Goal: Navigation & Orientation: Find specific page/section

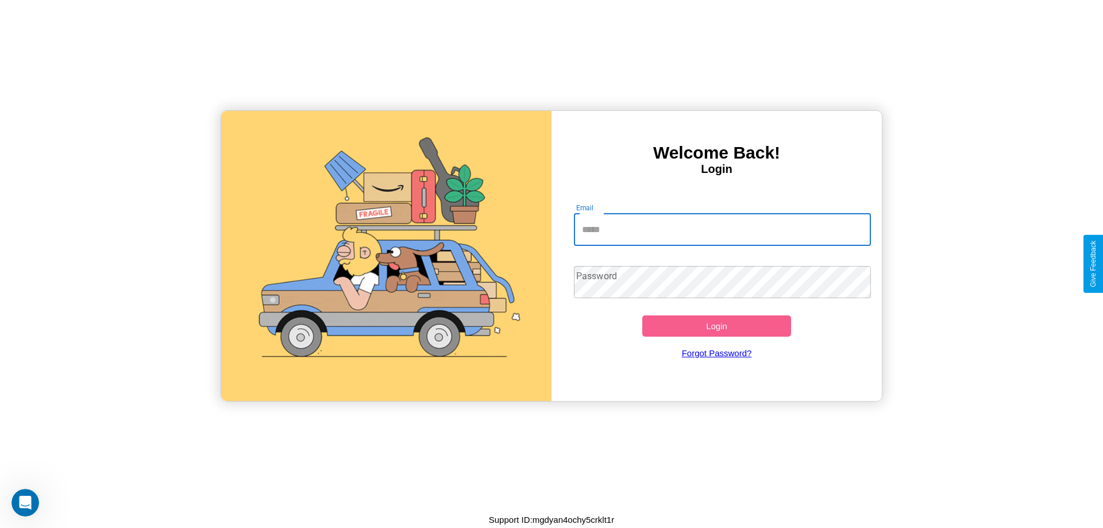
click at [722, 229] on input "Email" at bounding box center [723, 230] width 298 height 32
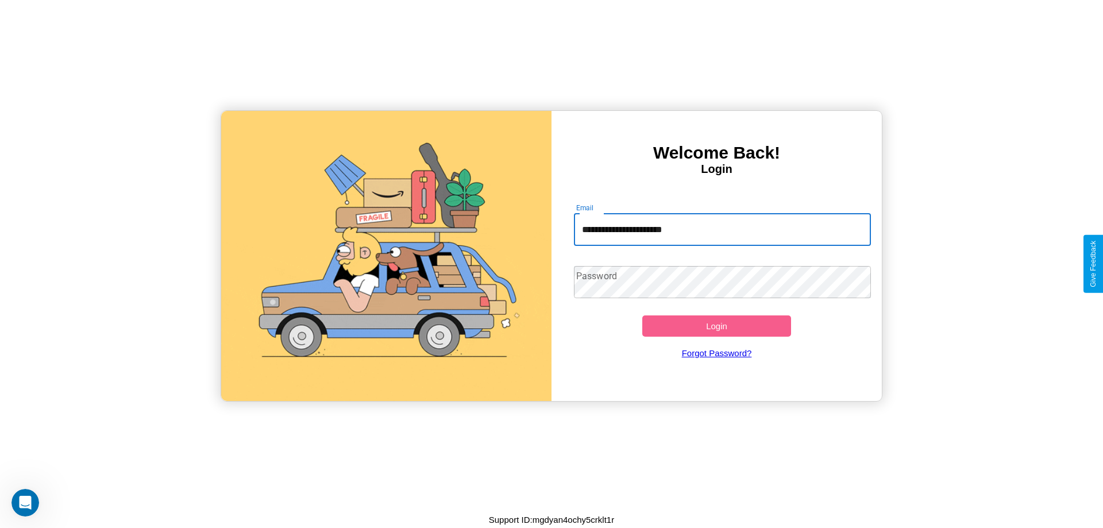
type input "**********"
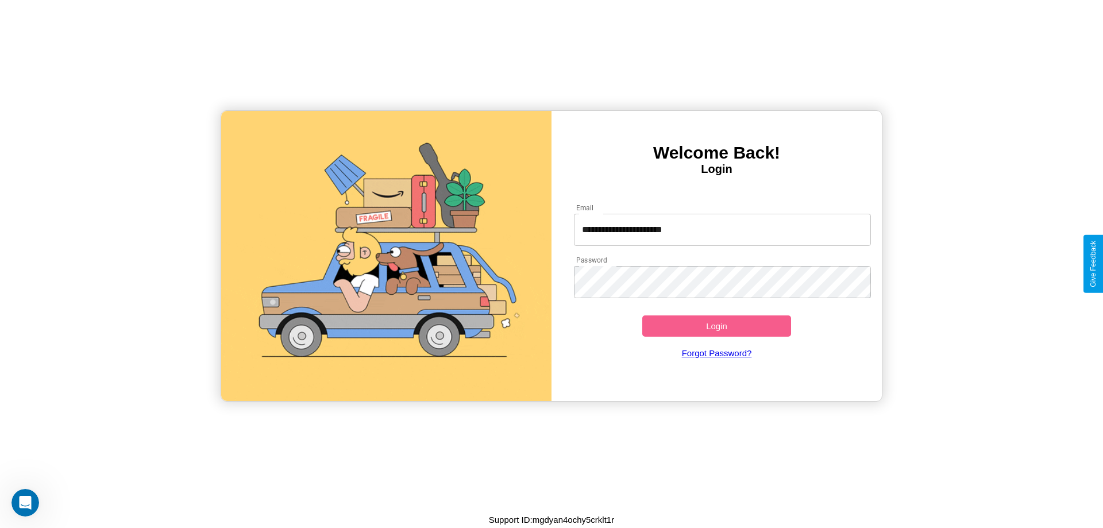
click at [716, 326] on button "Login" at bounding box center [716, 325] width 149 height 21
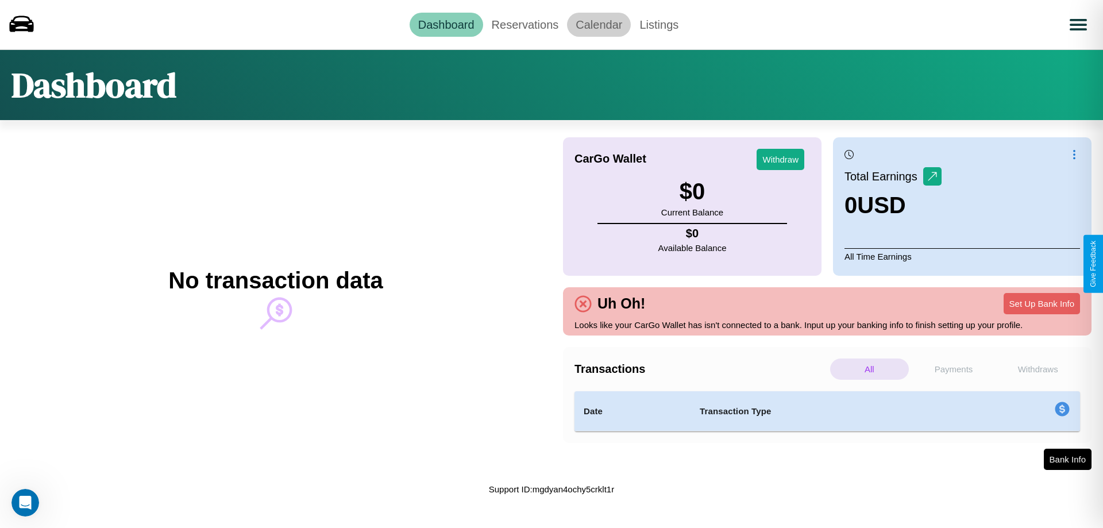
click at [599, 24] on link "Calendar" at bounding box center [599, 25] width 64 height 24
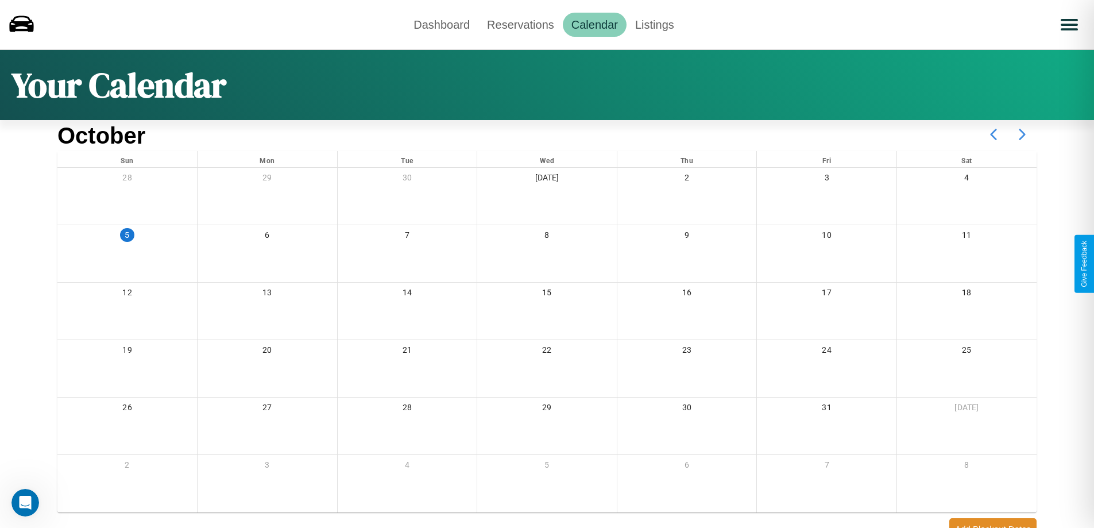
click at [1022, 134] on icon at bounding box center [1022, 134] width 29 height 29
click at [442, 24] on link "Dashboard" at bounding box center [442, 25] width 74 height 24
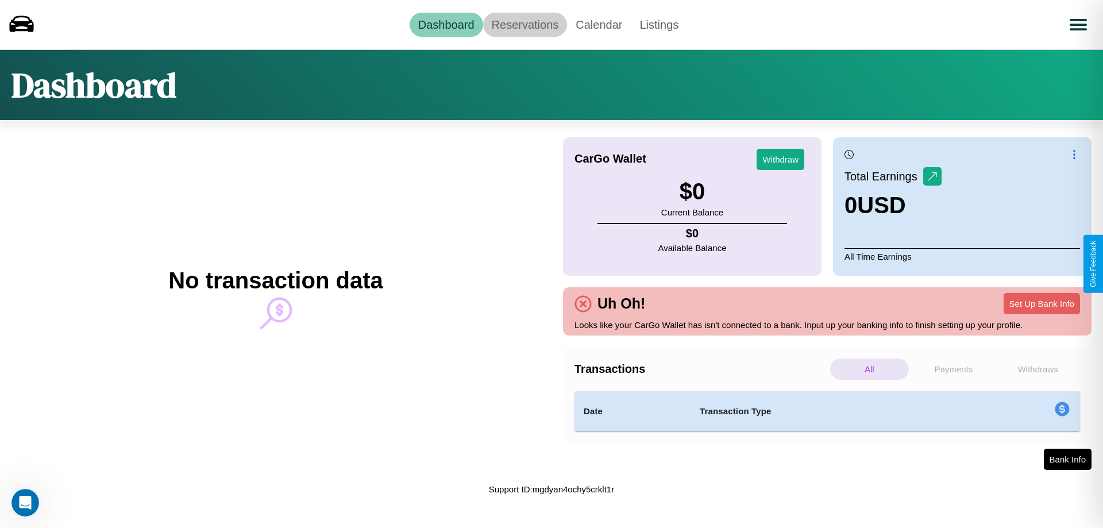
click at [524, 24] on link "Reservations" at bounding box center [525, 25] width 84 height 24
